Goal: Information Seeking & Learning: Learn about a topic

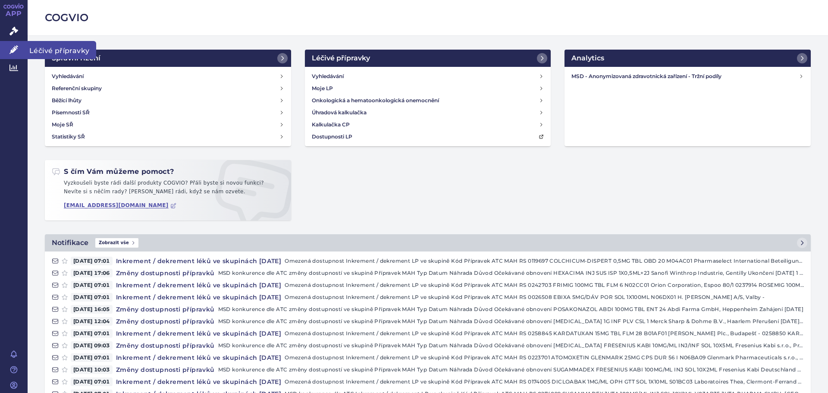
click at [13, 50] on icon at bounding box center [13, 49] width 9 height 9
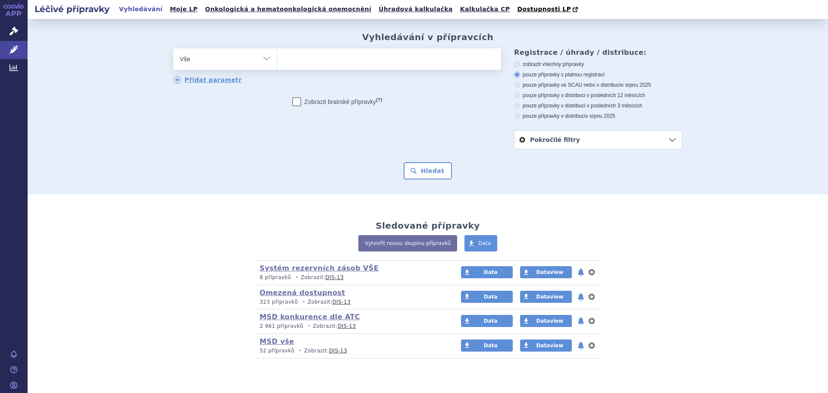
click at [316, 62] on ul at bounding box center [389, 57] width 224 height 18
click at [277, 62] on select at bounding box center [277, 59] width 0 height 22
type input "Es"
type input "Esme"
type input "Esmero"
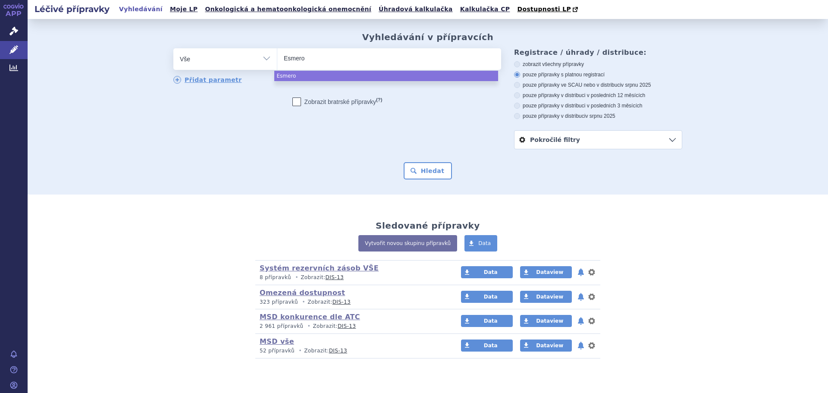
type input "Esmeron"
select select "Esmeron"
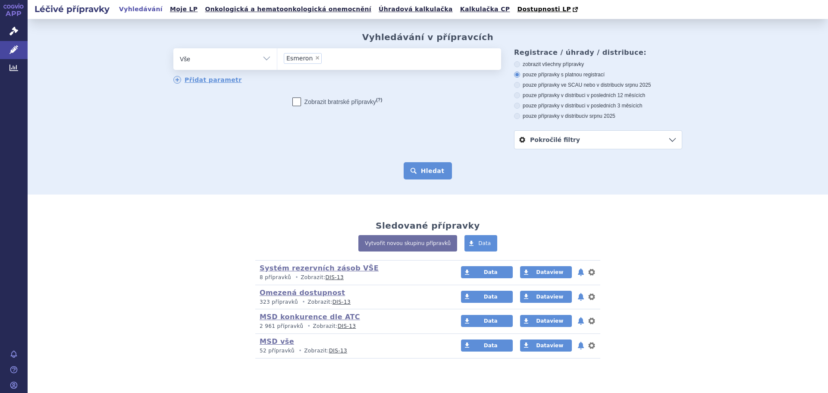
click at [412, 171] on button "Hledat" at bounding box center [428, 170] width 49 height 17
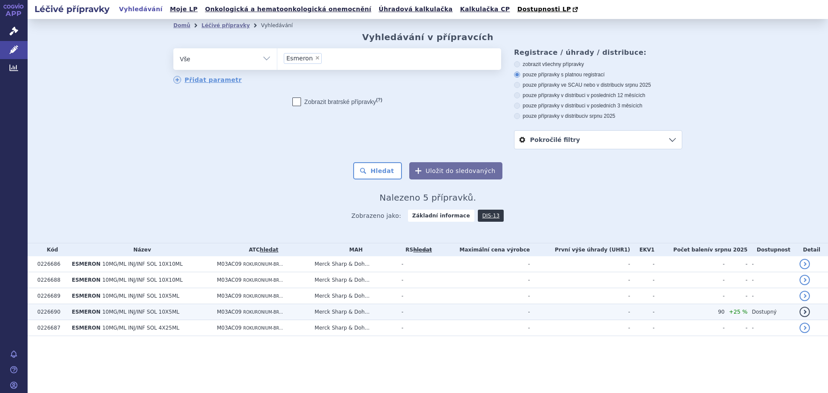
click at [84, 314] on span "ESMERON" at bounding box center [86, 312] width 28 height 6
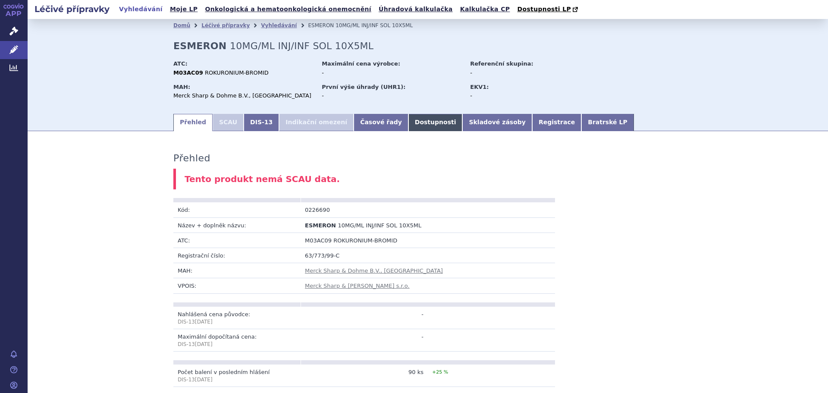
click at [409, 125] on link "Dostupnosti" at bounding box center [436, 122] width 54 height 17
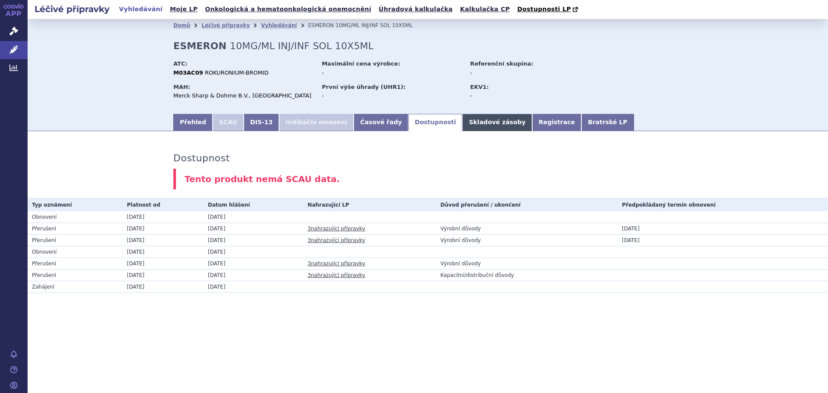
click at [463, 124] on link "Skladové zásoby" at bounding box center [497, 122] width 69 height 17
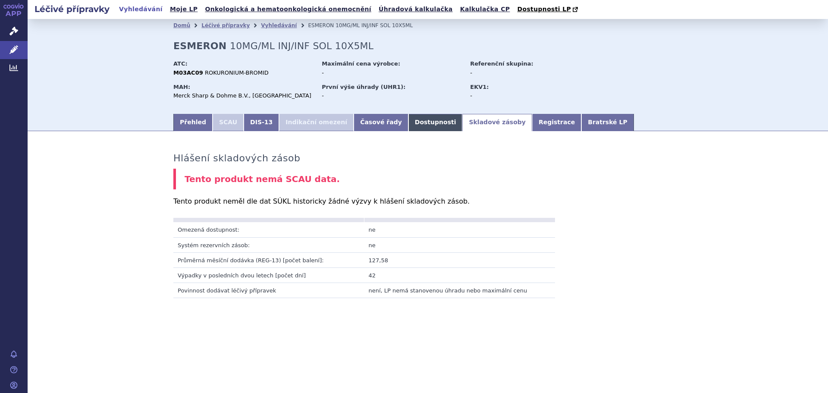
click at [409, 120] on link "Dostupnosti" at bounding box center [436, 122] width 54 height 17
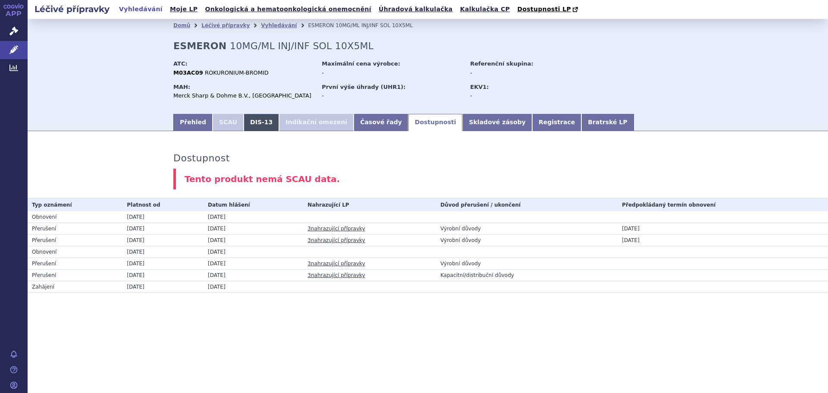
click at [245, 125] on link "DIS-13" at bounding box center [261, 122] width 35 height 17
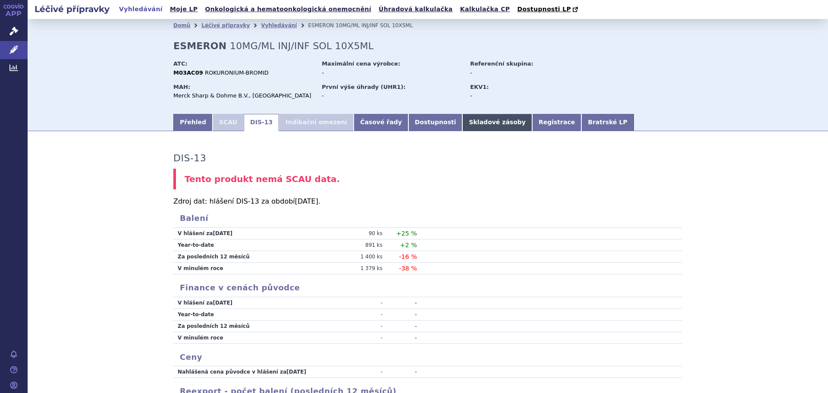
click at [463, 122] on link "Skladové zásoby" at bounding box center [497, 122] width 69 height 17
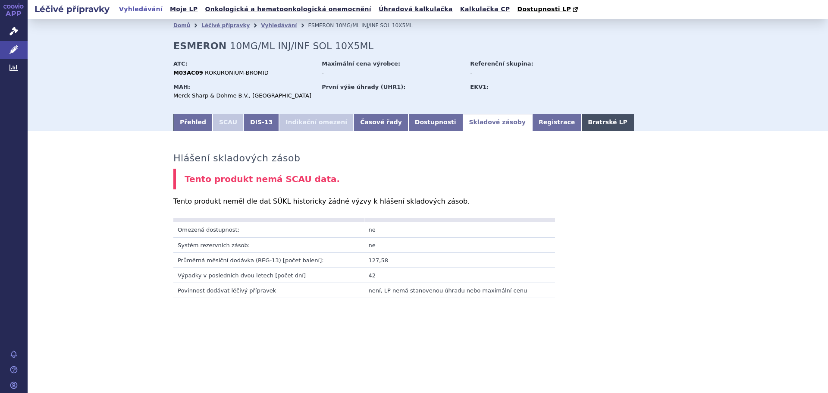
click at [582, 123] on link "Bratrské LP" at bounding box center [608, 122] width 52 height 17
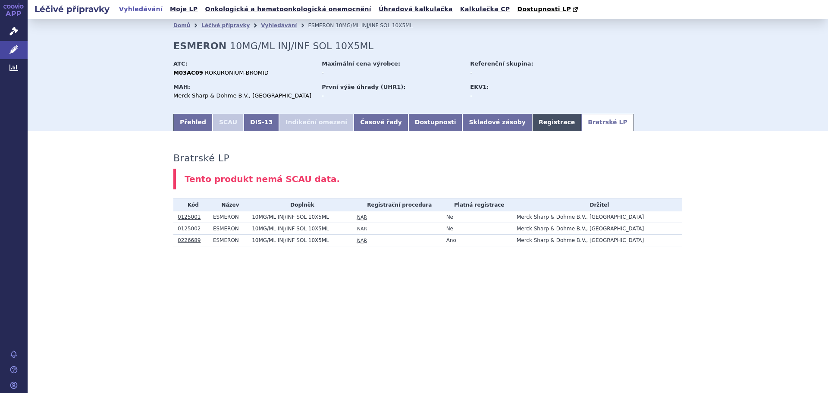
click at [532, 126] on link "Registrace" at bounding box center [556, 122] width 49 height 17
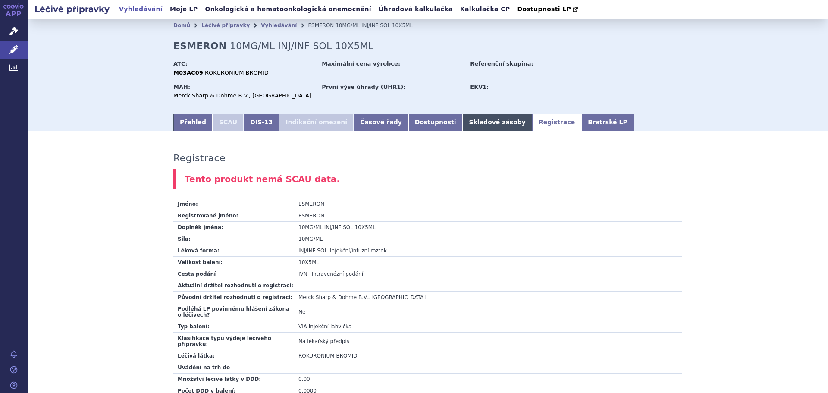
click at [463, 126] on link "Skladové zásoby" at bounding box center [497, 122] width 69 height 17
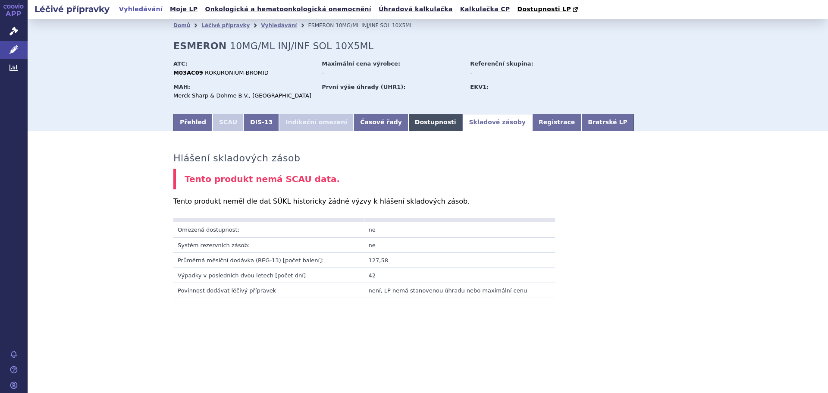
click at [409, 120] on link "Dostupnosti" at bounding box center [436, 122] width 54 height 17
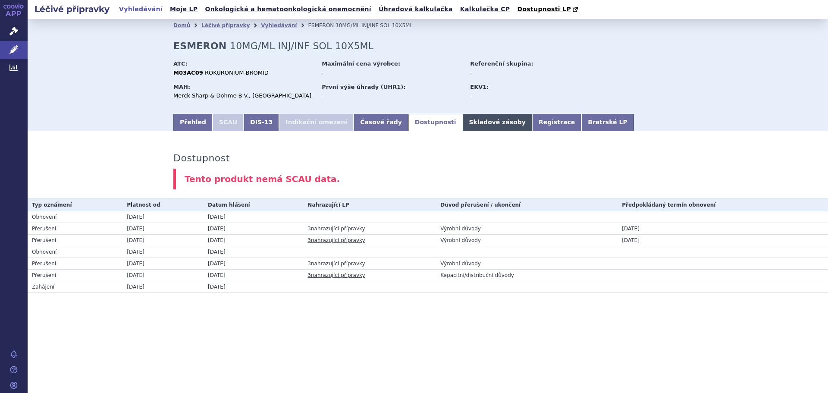
click at [463, 129] on link "Skladové zásoby" at bounding box center [497, 122] width 69 height 17
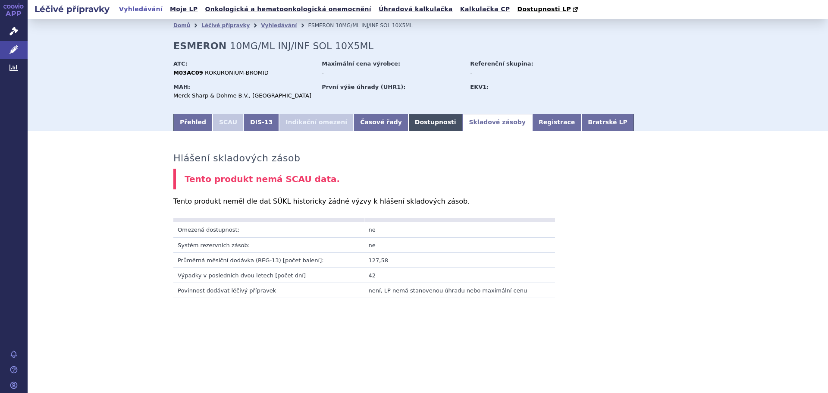
click at [409, 122] on link "Dostupnosti" at bounding box center [436, 122] width 54 height 17
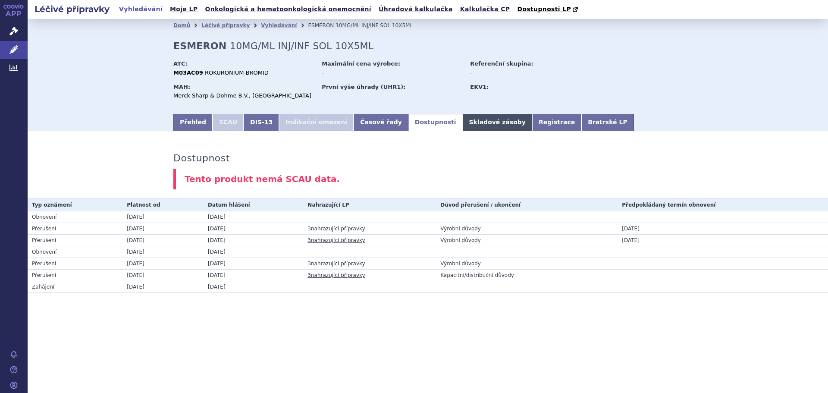
click at [463, 127] on link "Skladové zásoby" at bounding box center [497, 122] width 69 height 17
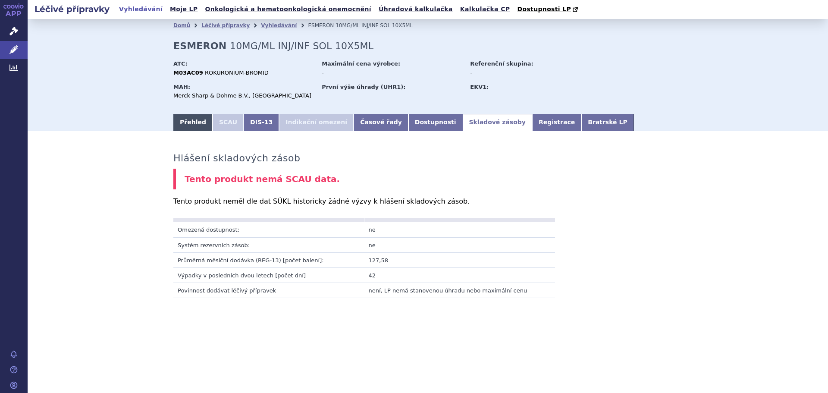
click at [192, 123] on link "Přehled" at bounding box center [192, 122] width 39 height 17
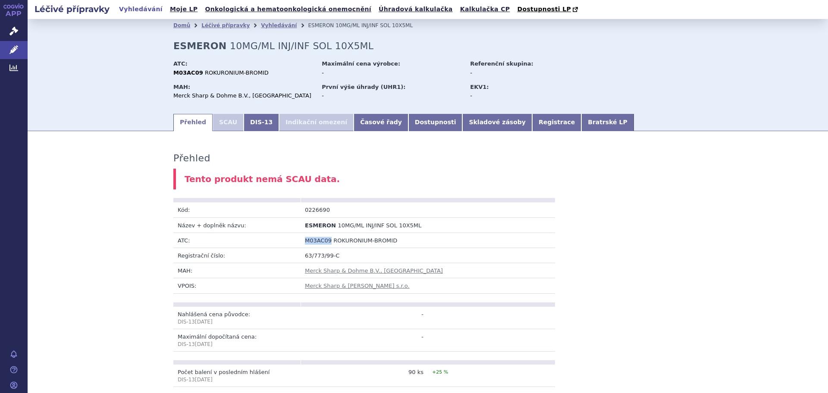
drag, startPoint x: 302, startPoint y: 242, endPoint x: 326, endPoint y: 243, distance: 23.3
click at [326, 243] on td "M03AC09 ROKURONIUM-BROMID" at bounding box center [428, 240] width 255 height 15
copy span "M03AC09"
click at [261, 23] on link "Vyhledávání" at bounding box center [279, 25] width 36 height 6
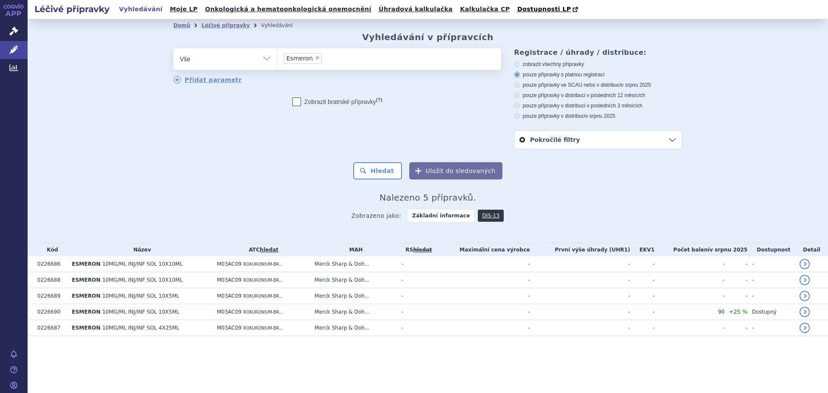
click at [267, 63] on select "Vše Přípravek/SUKL kód MAH VPOIS ATC/Aktivní látka Léková forma Síla" at bounding box center [225, 57] width 104 height 19
select select "filter-atc-group"
click at [173, 49] on select "Vše Přípravek/SUKL kód MAH VPOIS ATC/Aktivní látka Léková forma Síla" at bounding box center [225, 57] width 104 height 19
click at [325, 65] on ul at bounding box center [389, 57] width 224 height 18
click at [277, 65] on select at bounding box center [277, 59] width 0 height 22
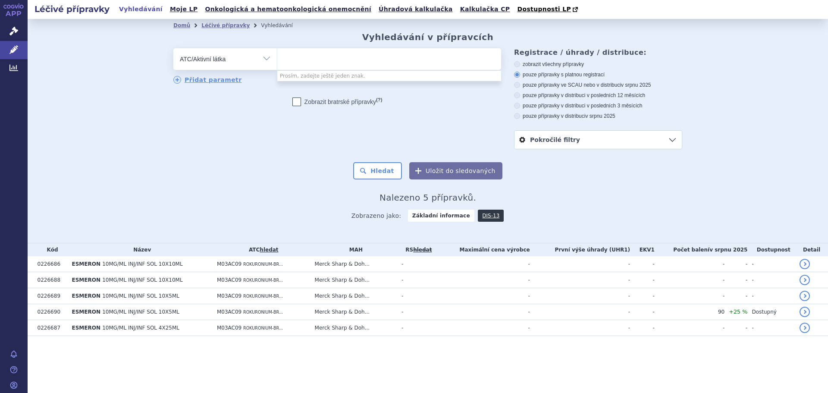
click at [273, 253] on link "hledat" at bounding box center [269, 250] width 19 height 6
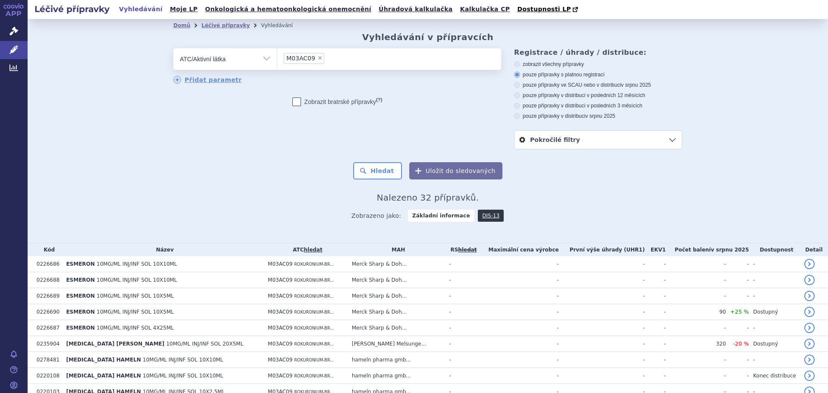
click at [193, 85] on div "Přidat parametr" at bounding box center [337, 80] width 328 height 9
click at [195, 82] on link "Přidat parametr" at bounding box center [207, 80] width 69 height 8
select select "filter-all"
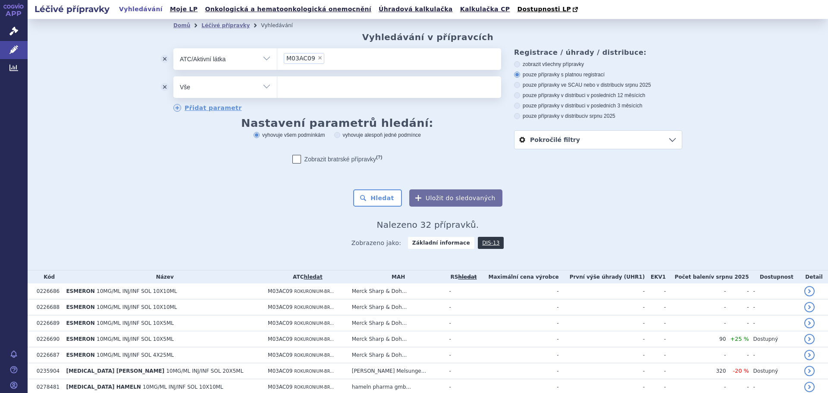
click at [160, 88] on button "odstranit" at bounding box center [164, 87] width 17 height 22
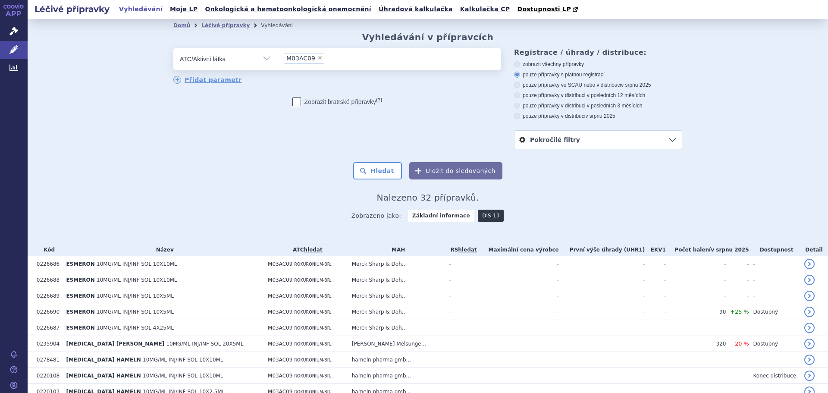
click at [261, 63] on select "Vše Přípravek/SUKL kód MAH VPOIS ATC/Aktivní látka Léková forma Síla" at bounding box center [225, 57] width 104 height 19
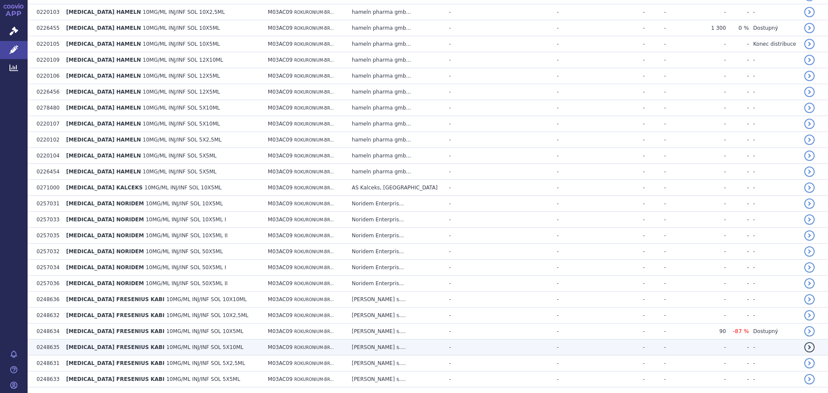
scroll to position [366, 0]
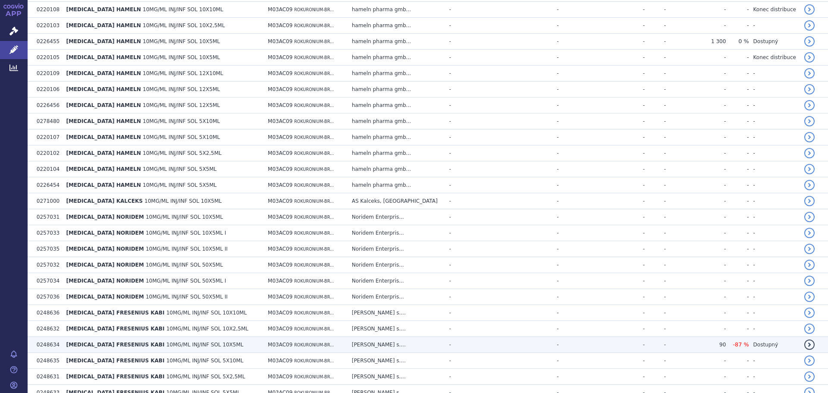
click at [106, 349] on td "ROCURONIUM FRESENIUS KABI 10MG/ML INJ/INF SOL 10X5ML" at bounding box center [163, 345] width 202 height 16
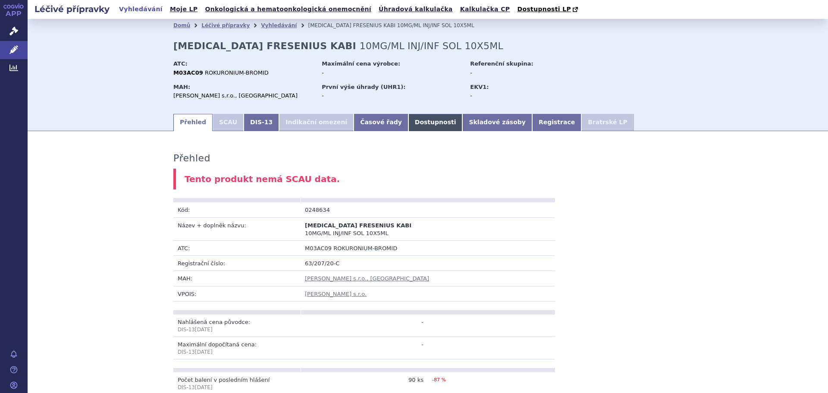
click at [409, 124] on link "Dostupnosti" at bounding box center [436, 122] width 54 height 17
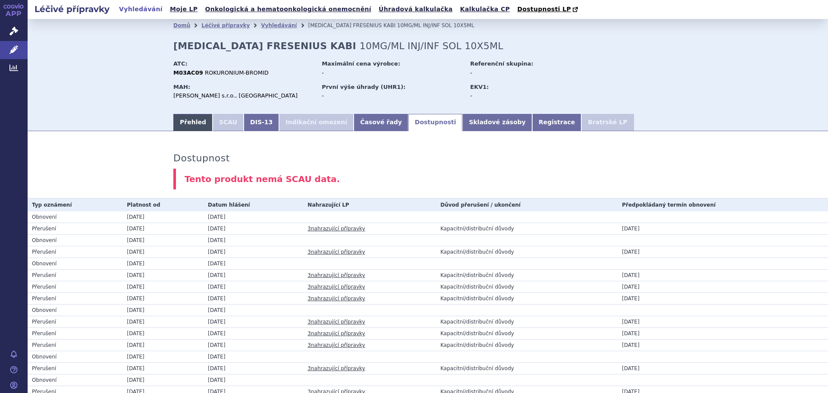
click at [182, 123] on link "Přehled" at bounding box center [192, 122] width 39 height 17
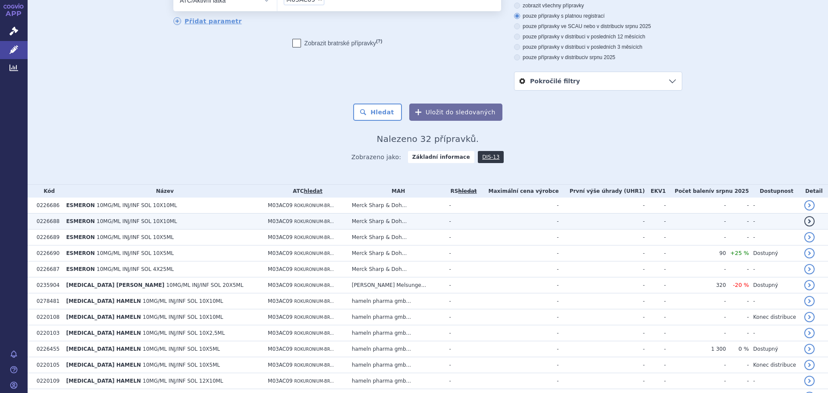
scroll to position [43, 0]
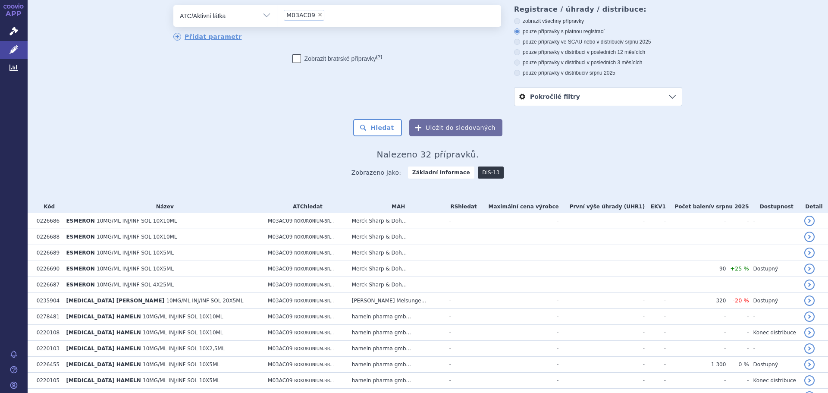
click at [485, 172] on link "DIS-13" at bounding box center [491, 173] width 26 height 12
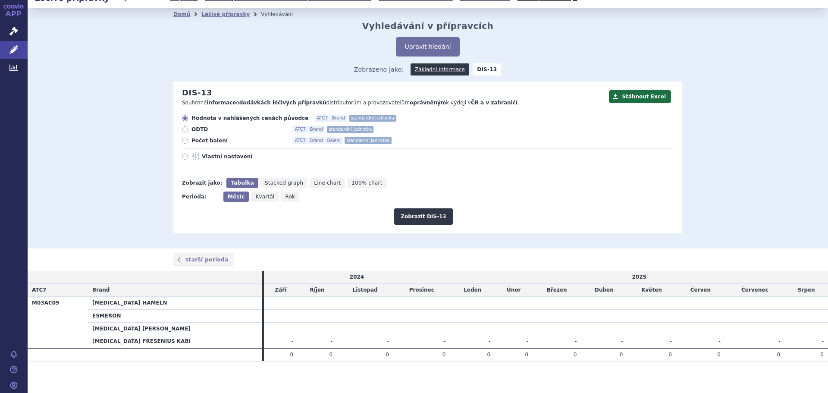
scroll to position [15, 0]
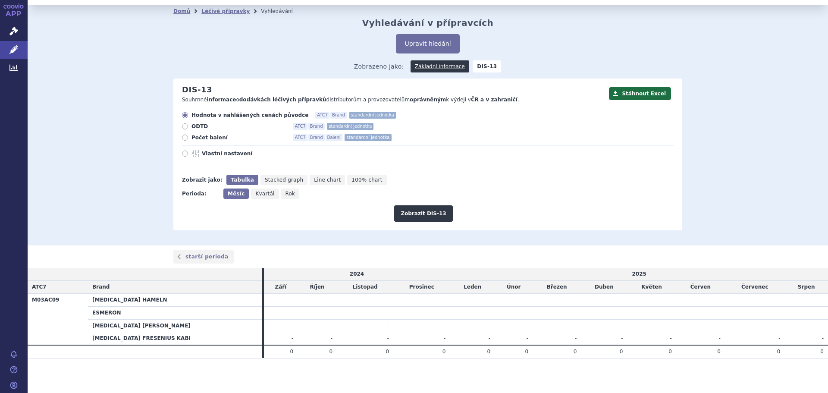
click at [183, 136] on icon at bounding box center [185, 138] width 6 height 6
click at [183, 136] on input "Počet balení ATC7 Brand Balení standardní jednotka" at bounding box center [186, 139] width 6 height 6
radio input "true"
click at [434, 209] on button "Zobrazit DIS-13" at bounding box center [423, 213] width 58 height 16
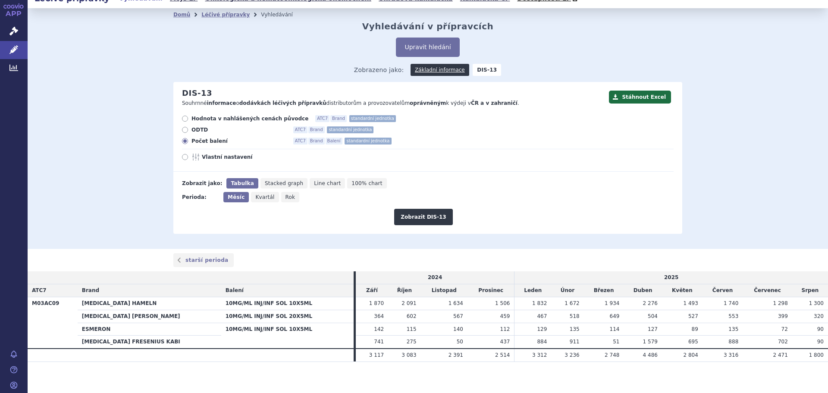
scroll to position [15, 0]
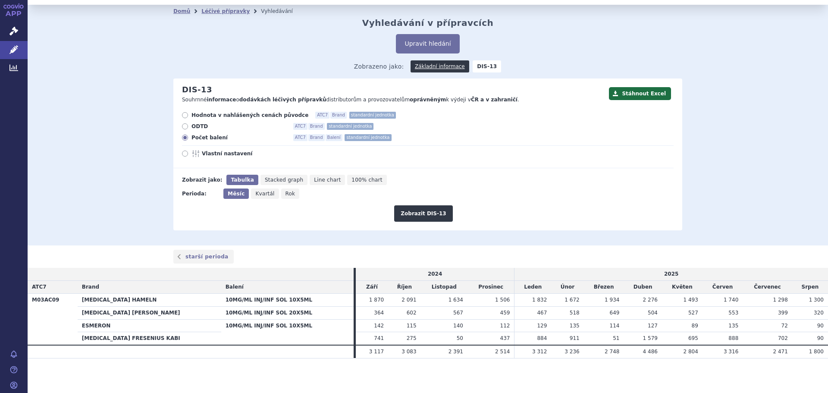
drag, startPoint x: 738, startPoint y: 380, endPoint x: 657, endPoint y: 379, distance: 81.1
click at [657, 381] on section "Domů Léčivé přípravky Vyhledávání Vyhledávání v přípravcích Upravit hledání ods…" at bounding box center [428, 199] width 801 height 388
click at [692, 371] on section "Domů Léčivé přípravky Vyhledávání Vyhledávání v přípravcích Upravit hledání ods…" at bounding box center [428, 199] width 801 height 388
drag, startPoint x: 692, startPoint y: 371, endPoint x: 632, endPoint y: 369, distance: 60.4
click at [634, 371] on section "Domů Léčivé přípravky Vyhledávání Vyhledávání v přípravcích Upravit hledání ods…" at bounding box center [428, 199] width 801 height 388
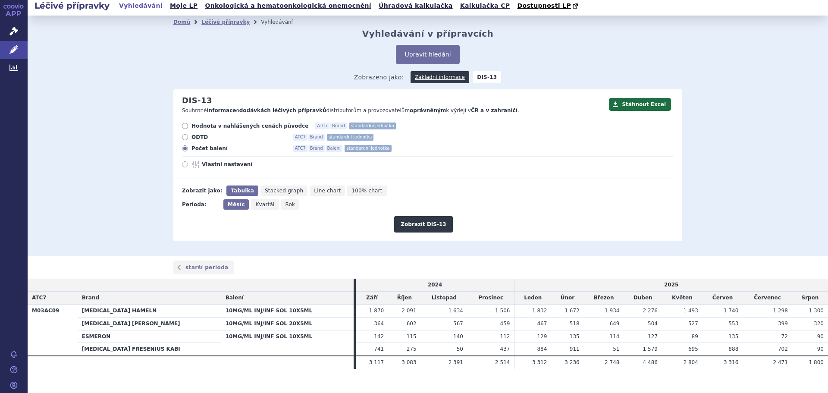
scroll to position [0, 0]
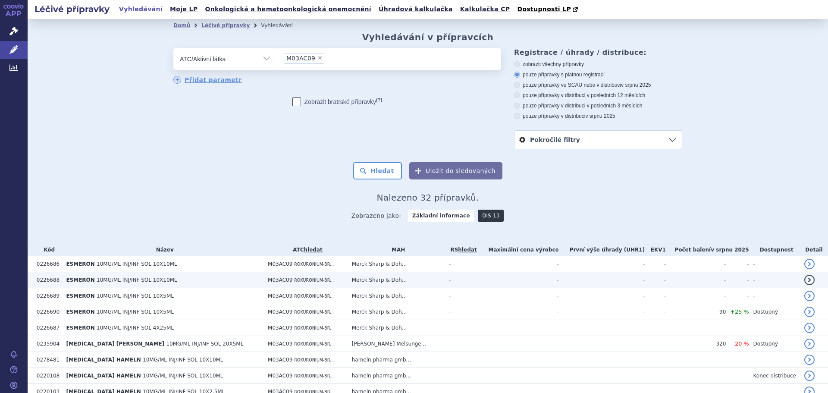
scroll to position [86, 0]
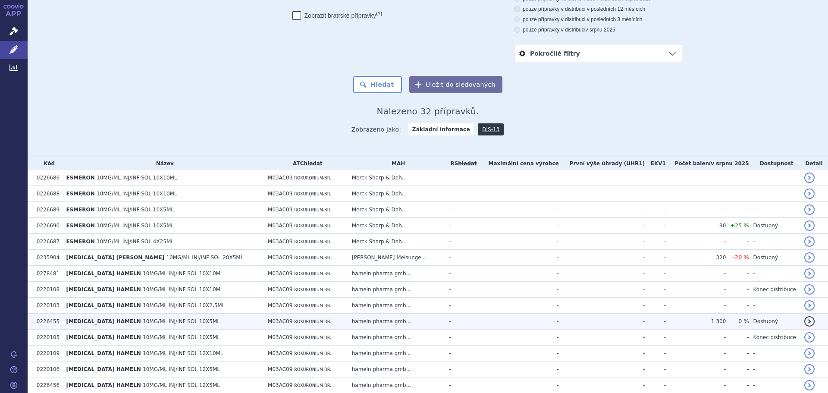
click at [85, 322] on span "[MEDICAL_DATA] HAMELN" at bounding box center [103, 321] width 75 height 6
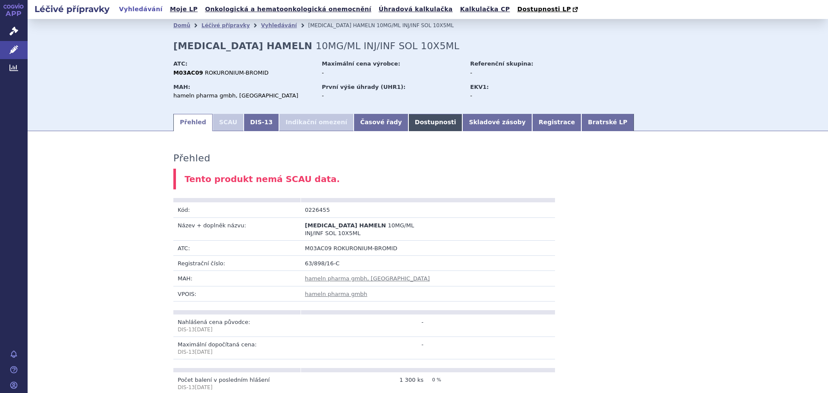
click at [409, 128] on link "Dostupnosti" at bounding box center [436, 122] width 54 height 17
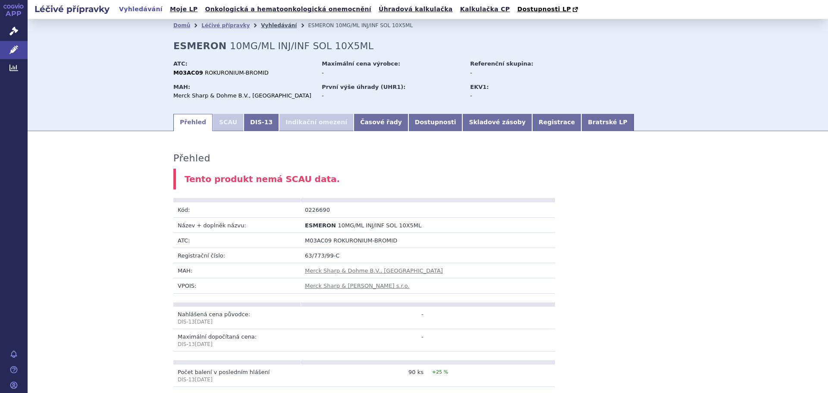
click at [262, 28] on link "Vyhledávání" at bounding box center [279, 25] width 36 height 6
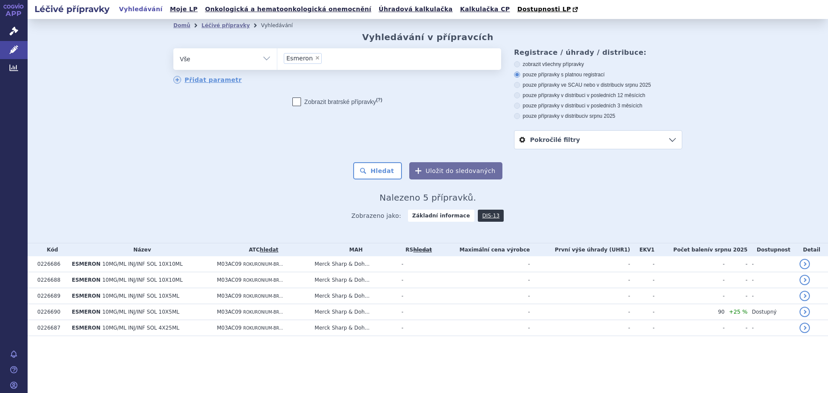
click at [271, 60] on select "Vše Přípravek/SUKL kód MAH VPOIS ATC/Aktivní látka Léková forma Síla" at bounding box center [225, 57] width 104 height 19
select select "filter-atc-group"
click at [173, 49] on select "Vše Přípravek/SUKL kód MAH VPOIS ATC/Aktivní látka Léková forma Síla" at bounding box center [225, 57] width 104 height 19
click at [271, 252] on link "hledat" at bounding box center [269, 250] width 19 height 6
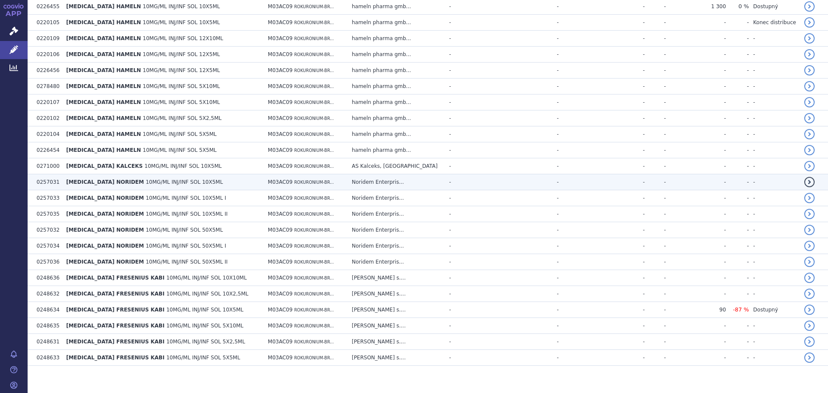
scroll to position [409, 0]
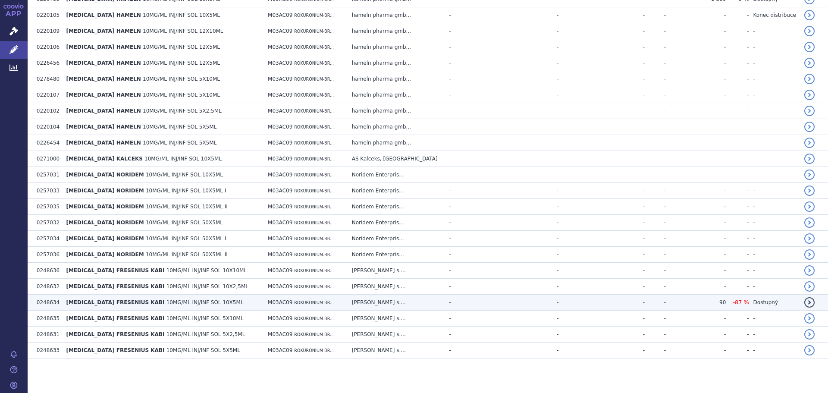
click at [126, 299] on span "ROCURONIUM FRESENIUS KABI" at bounding box center [115, 302] width 98 height 6
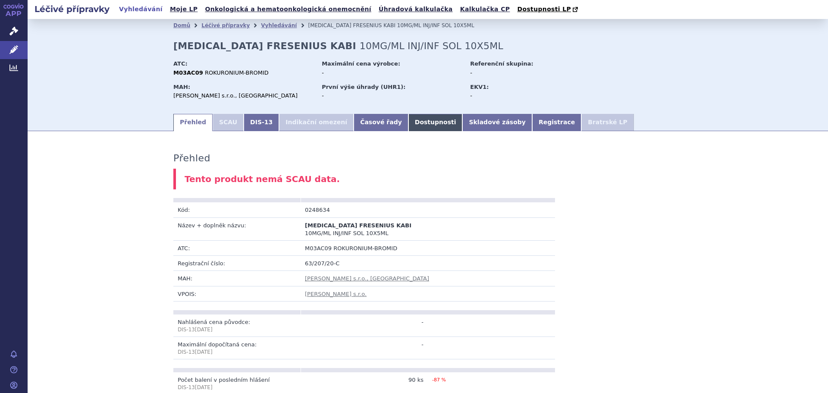
click at [409, 122] on link "Dostupnosti" at bounding box center [436, 122] width 54 height 17
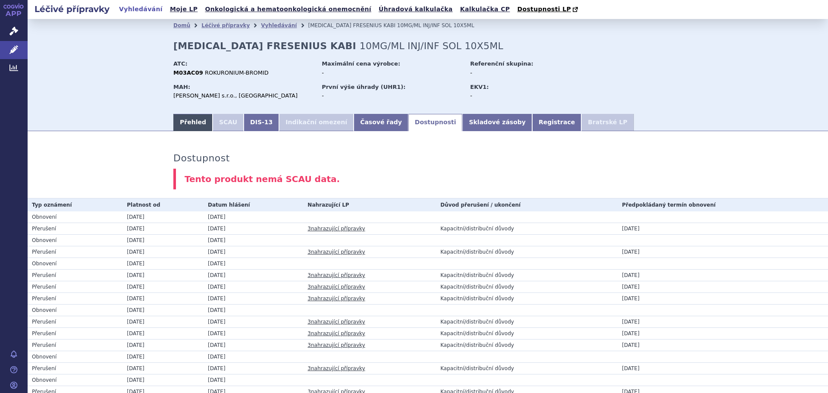
click at [183, 122] on link "Přehled" at bounding box center [192, 122] width 39 height 17
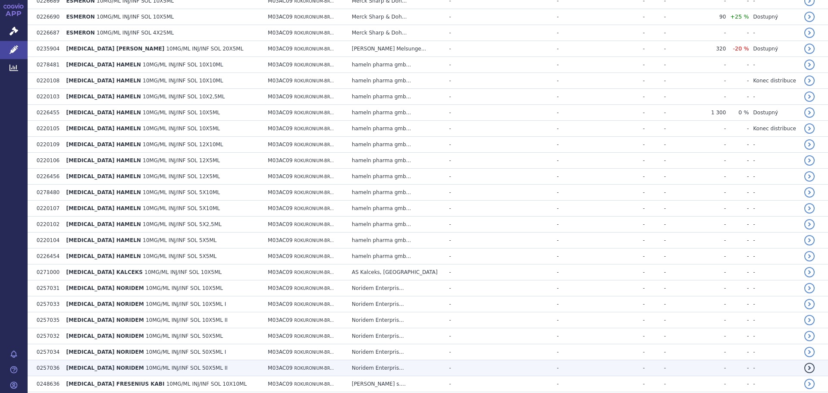
scroll to position [237, 0]
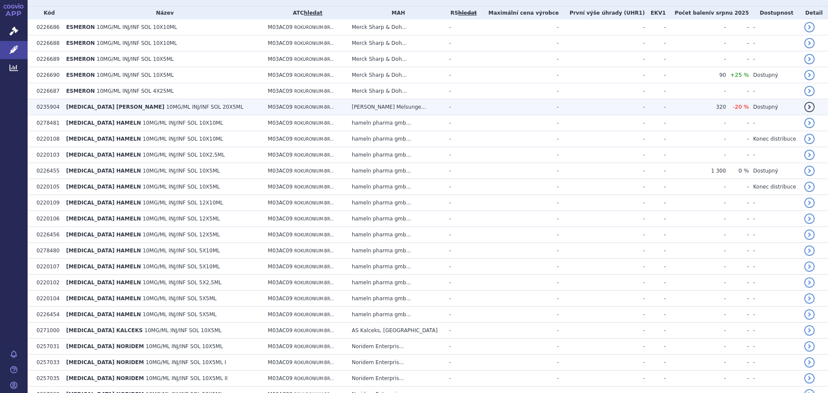
click at [106, 105] on span "ROCURONIUM B. BRAUN" at bounding box center [115, 107] width 98 height 6
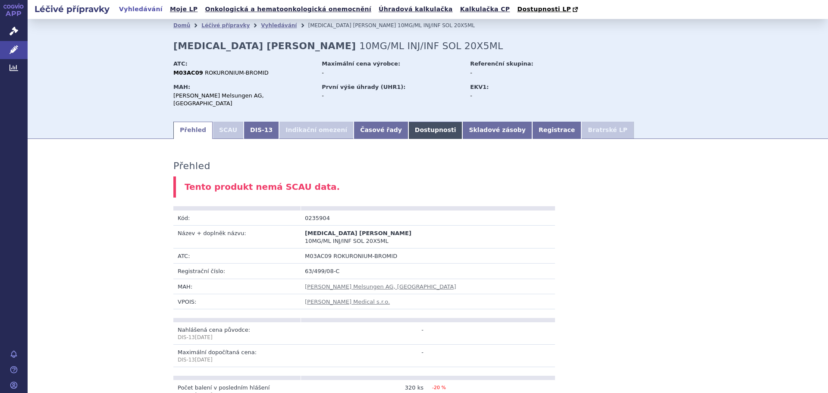
click at [409, 128] on link "Dostupnosti" at bounding box center [436, 130] width 54 height 17
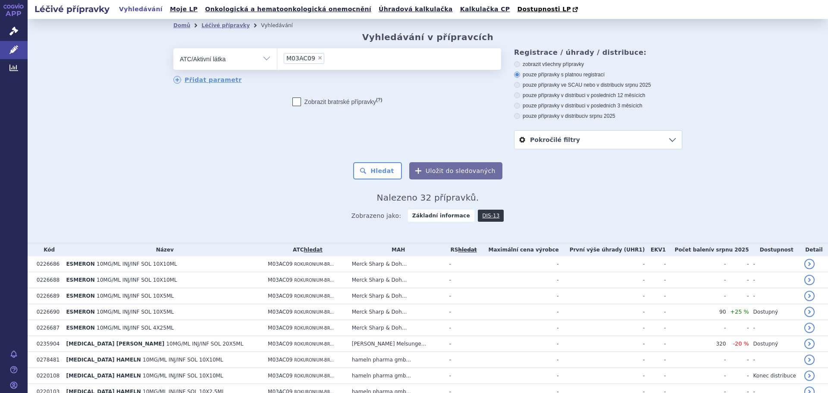
click at [264, 57] on select "Vše Přípravek/SUKL kód MAH VPOIS ATC/Aktivní látka Léková forma Síla" at bounding box center [225, 57] width 104 height 19
select select "filter-all"
click at [173, 49] on select "Vše Přípravek/SUKL kód MAH VPOIS ATC/Aktivní látka Léková forma Síla" at bounding box center [225, 57] width 104 height 19
click at [314, 63] on ul at bounding box center [389, 57] width 224 height 18
click at [277, 63] on select at bounding box center [277, 59] width 0 height 22
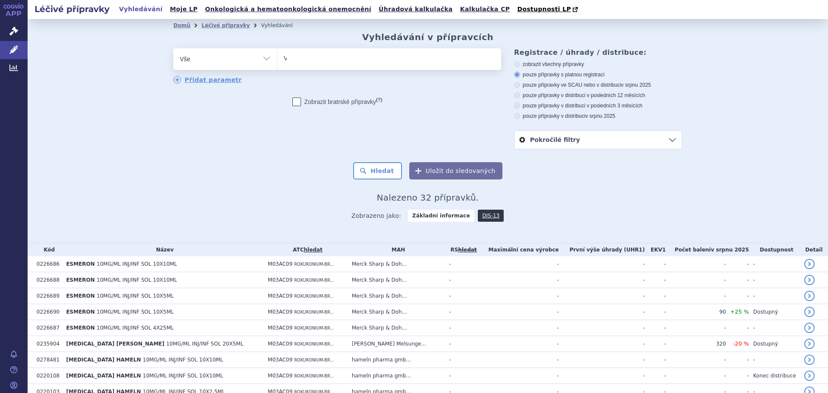
type input "Va"
type input "Vaq"
type input "Vaqt"
type input "Vaqta"
select select "Vaqta"
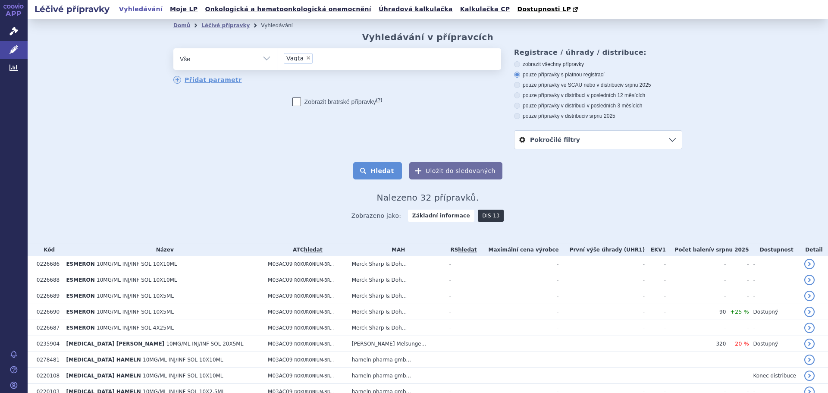
click at [389, 169] on button "Hledat" at bounding box center [377, 170] width 49 height 17
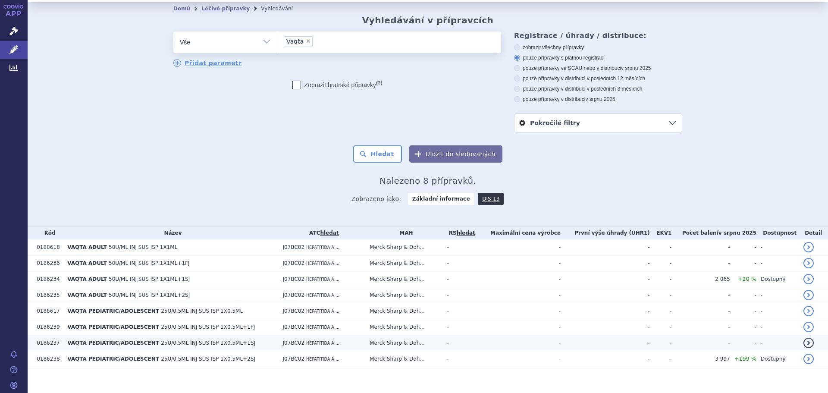
scroll to position [26, 0]
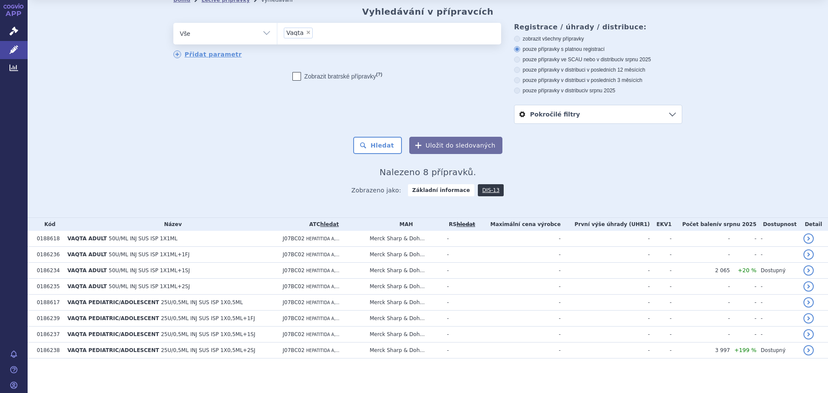
click at [334, 223] on link "hledat" at bounding box center [329, 224] width 19 height 6
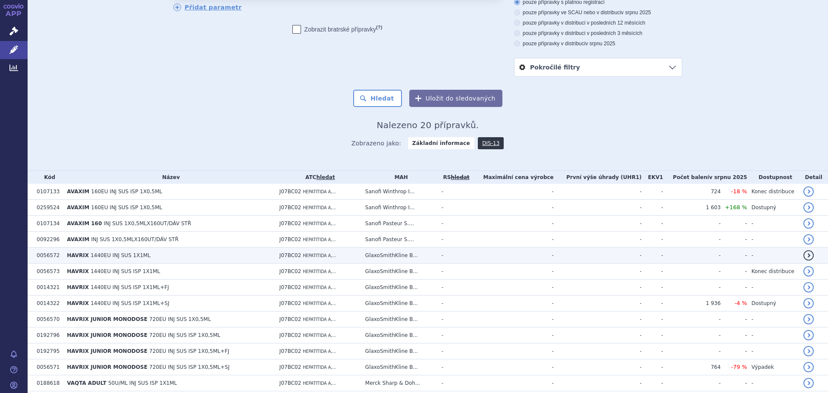
scroll to position [86, 0]
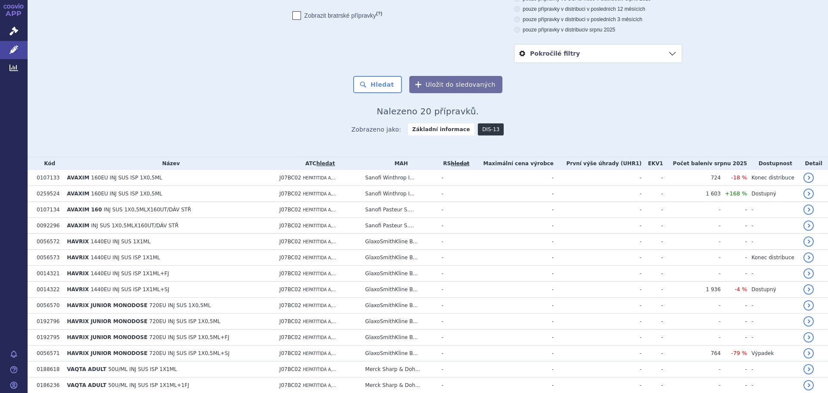
click at [480, 126] on link "DIS-13" at bounding box center [491, 129] width 26 height 12
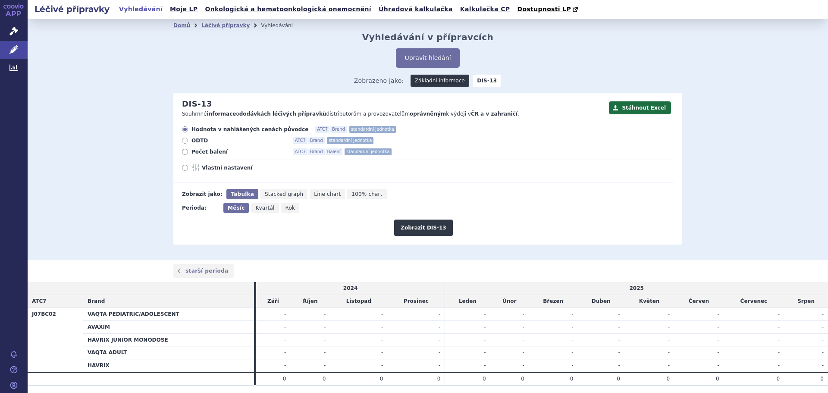
click at [186, 153] on label "Počet balení ATC7 Brand Balení standardní jednotka" at bounding box center [428, 151] width 492 height 7
click at [186, 153] on input "Počet balení ATC7 Brand Balení standardní jednotka" at bounding box center [186, 153] width 6 height 6
radio input "true"
click at [410, 231] on button "Zobrazit DIS-13" at bounding box center [423, 228] width 58 height 16
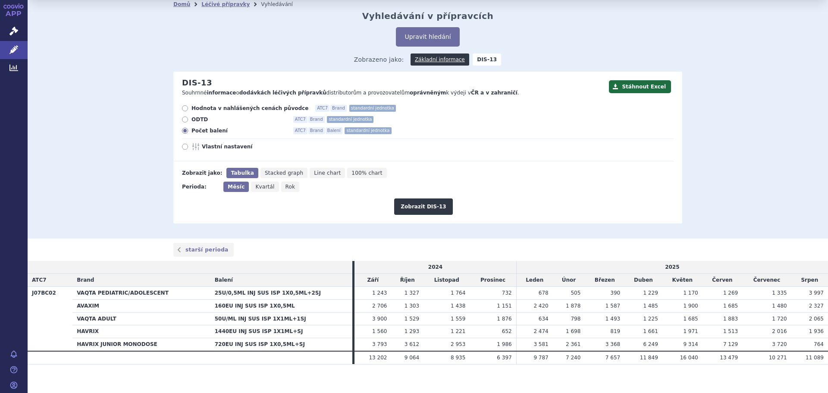
scroll to position [28, 0]
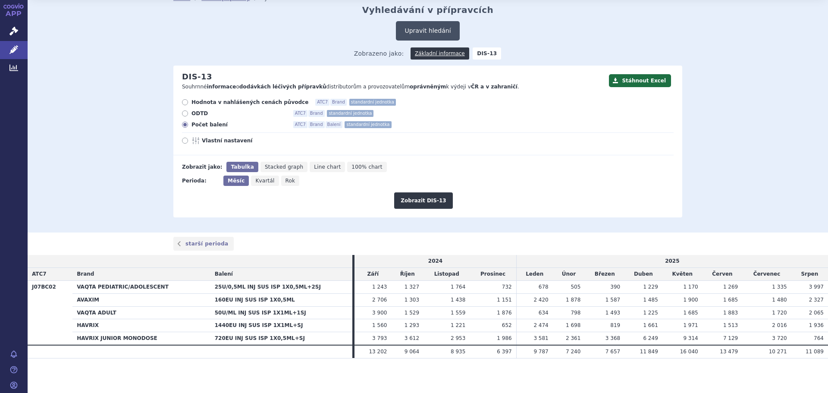
click at [425, 31] on button "Upravit hledání" at bounding box center [427, 30] width 63 height 19
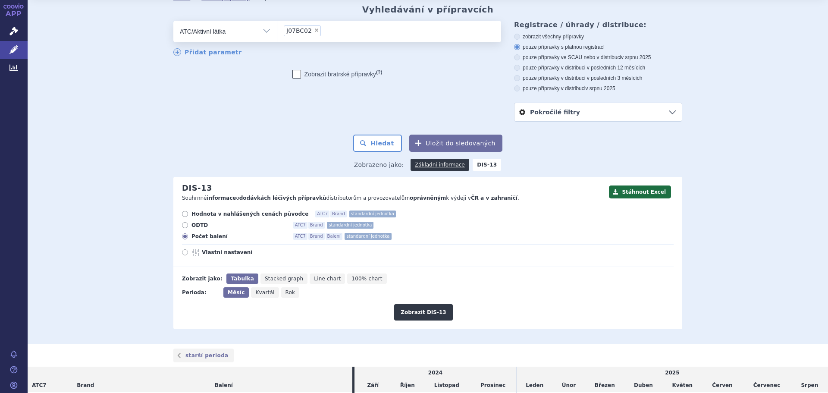
scroll to position [0, 0]
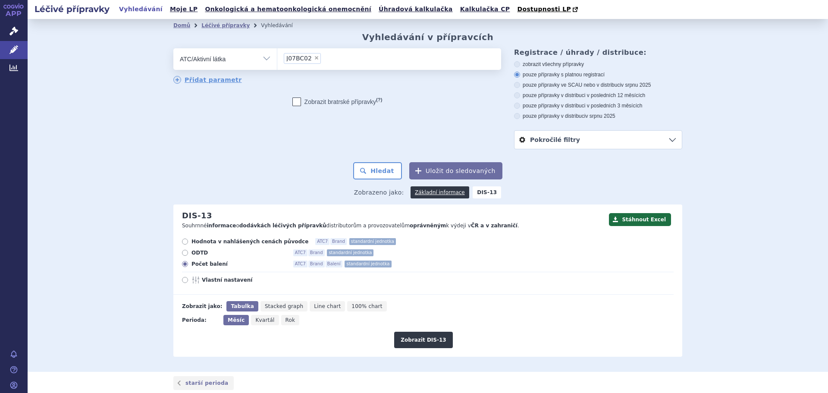
click at [315, 61] on ul "× J07BC02" at bounding box center [389, 57] width 224 height 19
click at [277, 61] on select "J07BC02" at bounding box center [277, 59] width 0 height 22
click at [373, 173] on button "Hledat" at bounding box center [377, 170] width 49 height 17
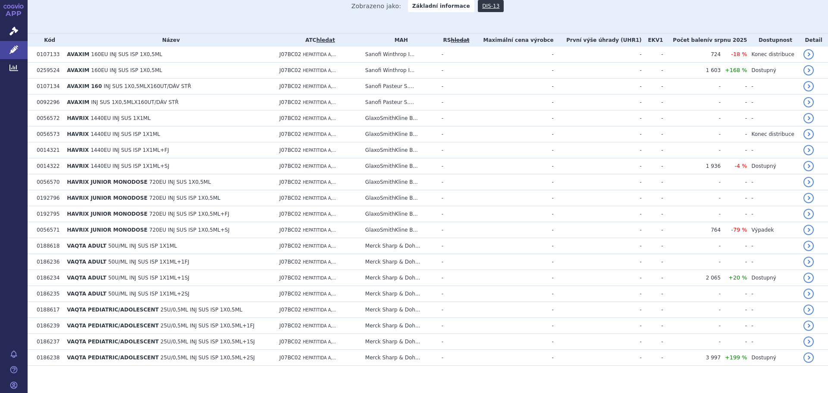
scroll to position [216, 0]
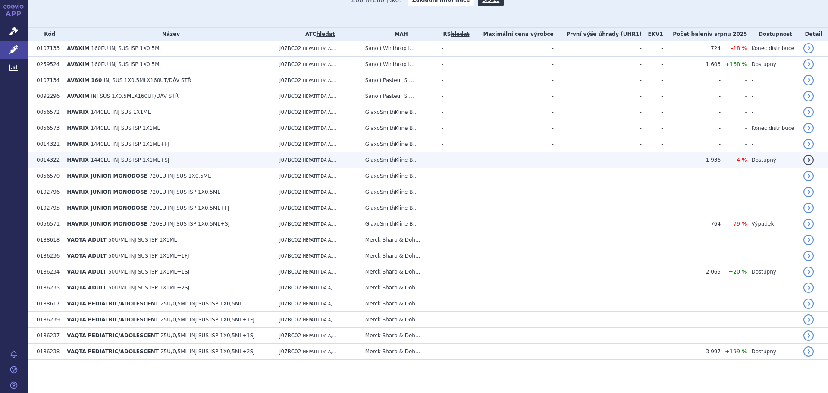
click at [135, 158] on span "1440EU INJ SUS ISP 1X1ML+SJ" at bounding box center [130, 160] width 79 height 6
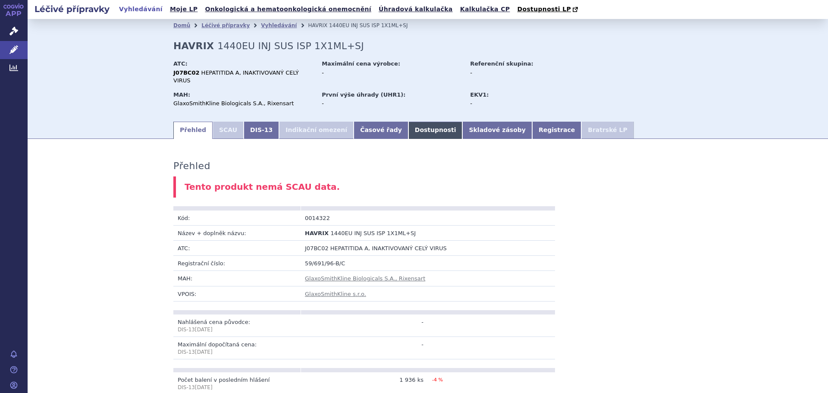
click at [409, 126] on link "Dostupnosti" at bounding box center [436, 130] width 54 height 17
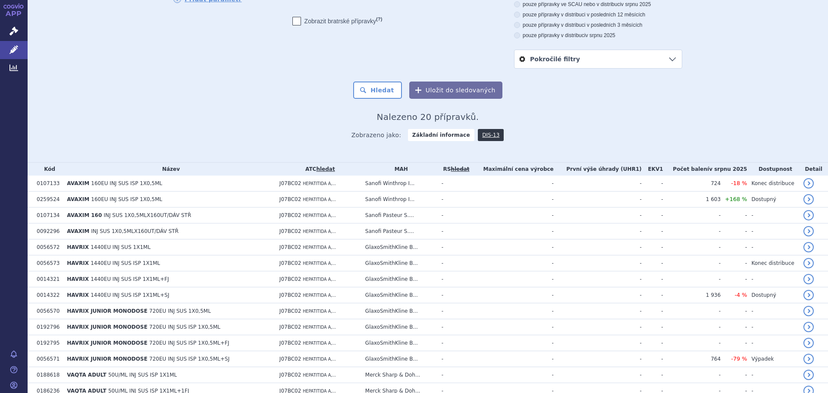
scroll to position [216, 0]
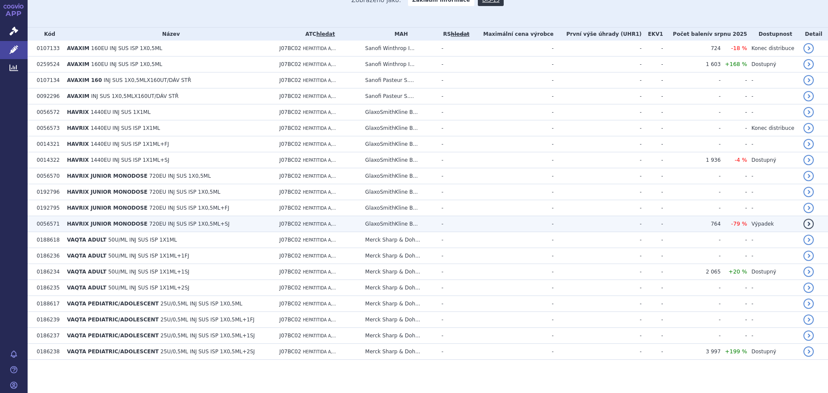
click at [123, 227] on span "HAVRIX JUNIOR MONODOSE" at bounding box center [107, 224] width 81 height 6
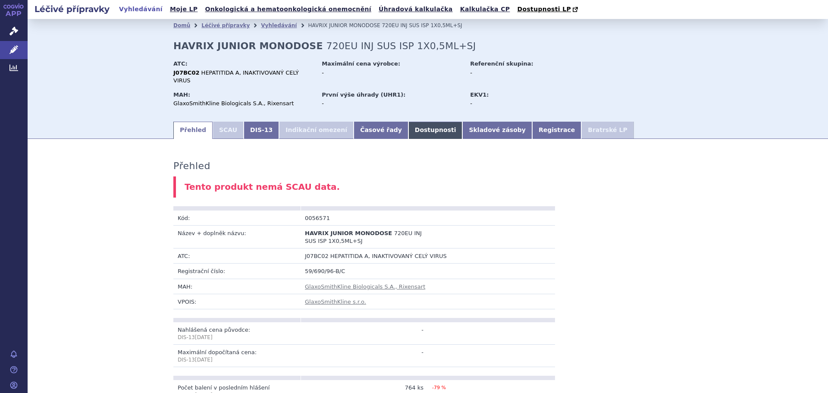
click at [409, 123] on link "Dostupnosti" at bounding box center [436, 130] width 54 height 17
